Goal: Transaction & Acquisition: Book appointment/travel/reservation

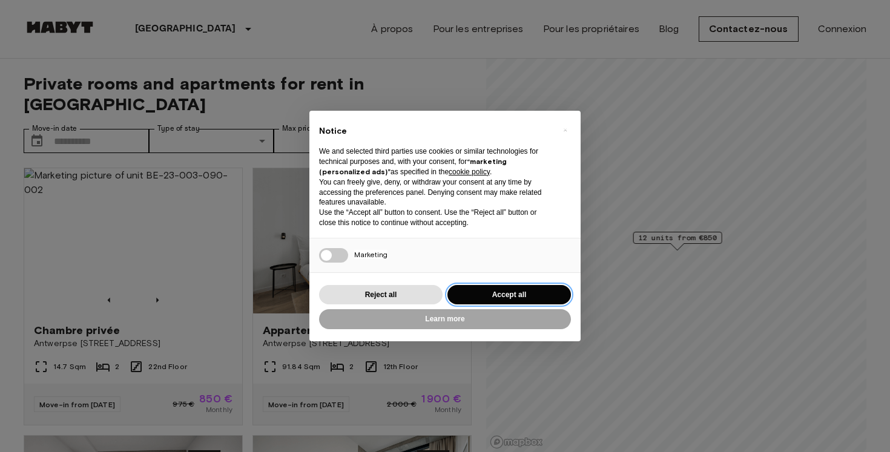
click at [504, 292] on button "Accept all" at bounding box center [509, 295] width 124 height 20
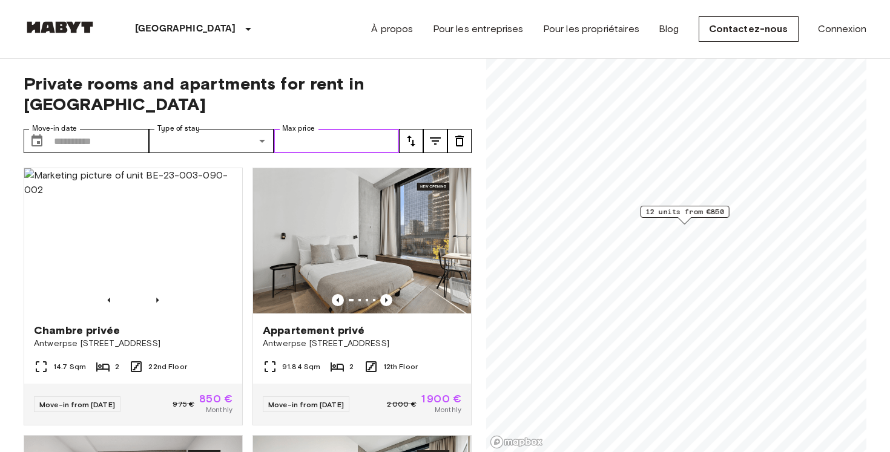
click at [299, 129] on input "Max price" at bounding box center [336, 141] width 125 height 24
type input "*"
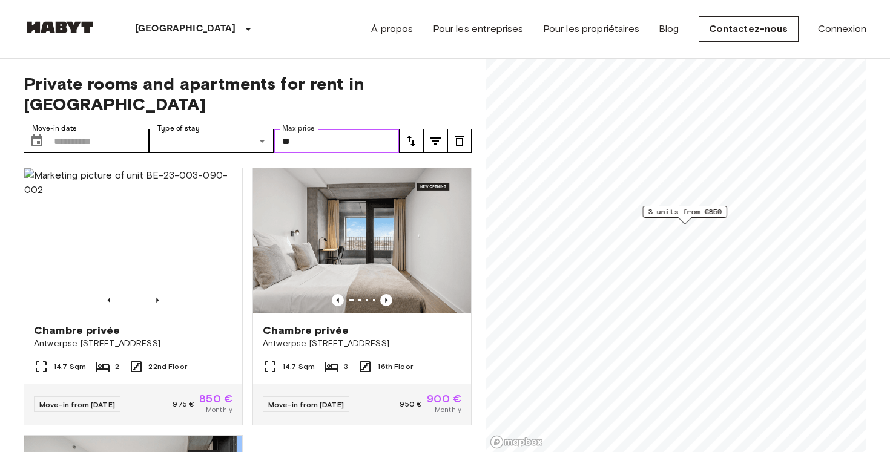
type input "*"
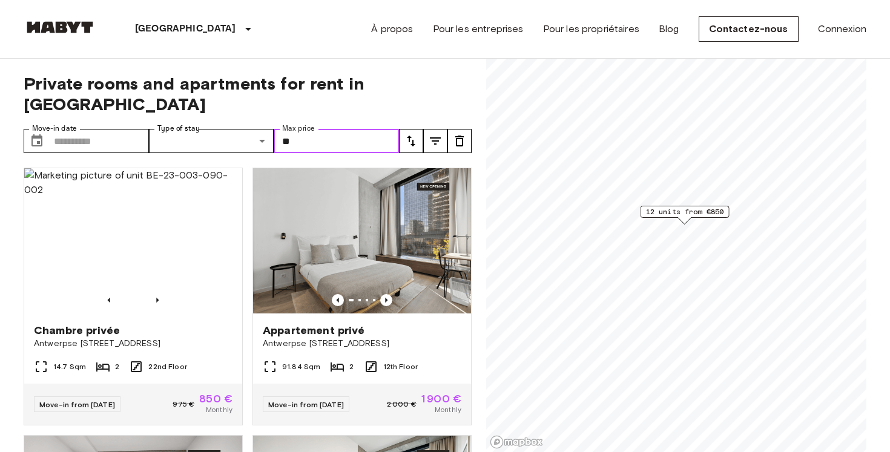
type input "*"
type input "***"
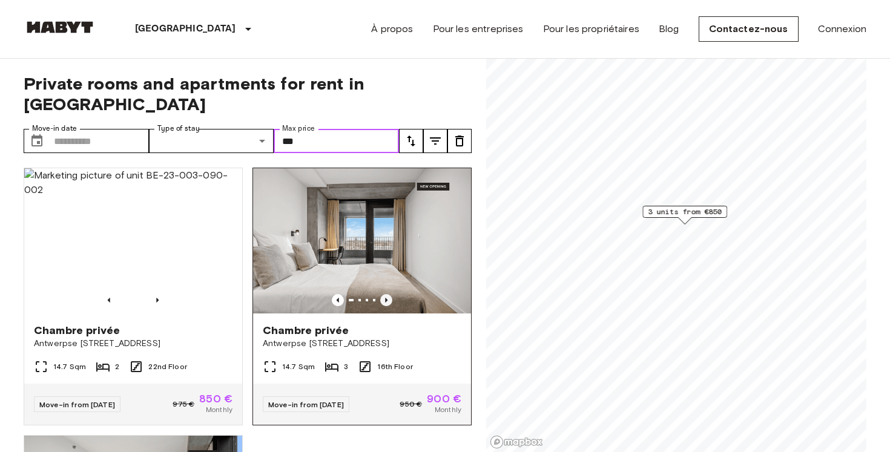
click at [388, 294] on icon "Previous image" at bounding box center [386, 300] width 12 height 12
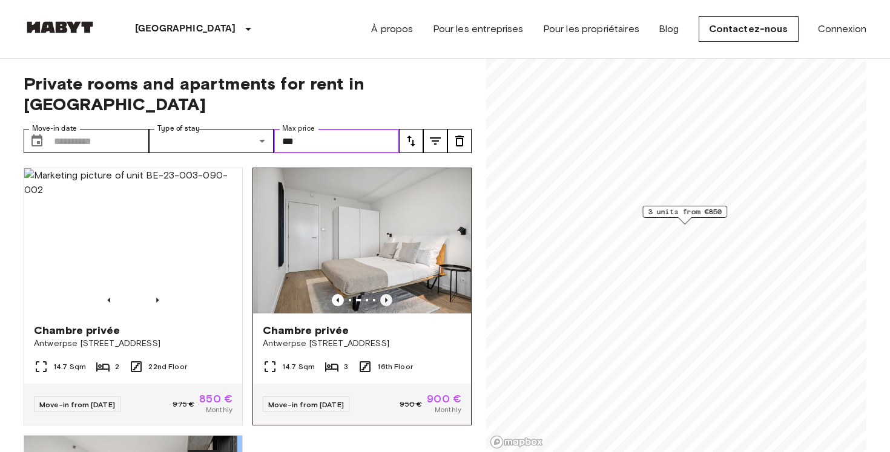
click at [388, 294] on icon "Previous image" at bounding box center [386, 300] width 12 height 12
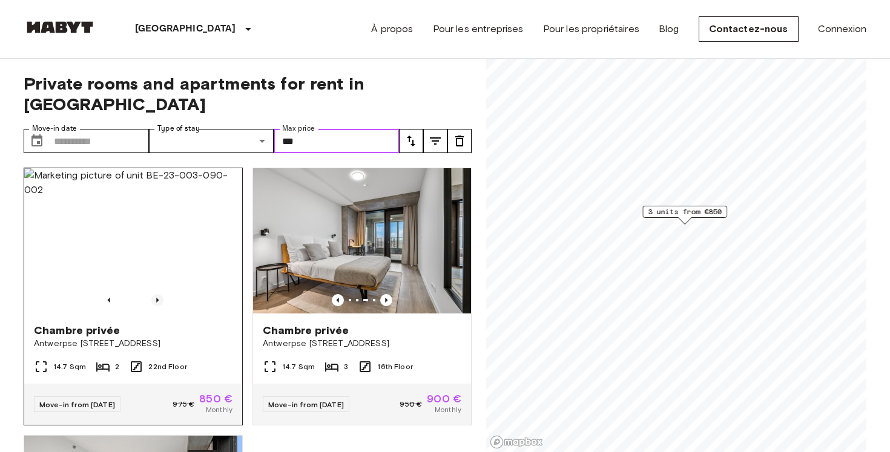
click at [158, 294] on icon "Previous image" at bounding box center [157, 300] width 12 height 12
